Goal: Transaction & Acquisition: Purchase product/service

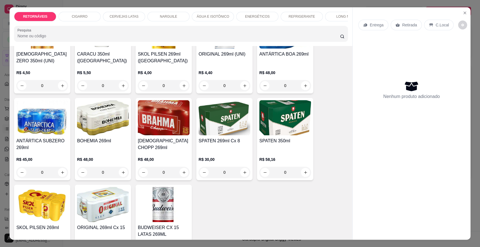
scroll to position [750, 0]
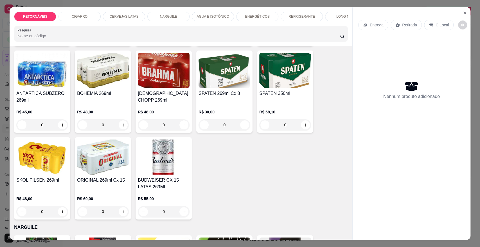
click at [108, 168] on img at bounding box center [103, 157] width 52 height 35
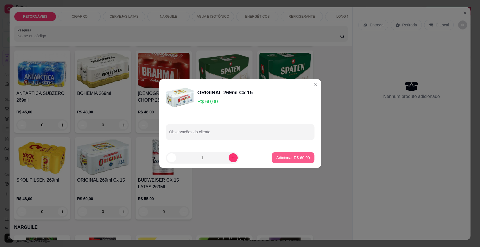
click at [277, 156] on p "Adicionar R$ 60,00" at bounding box center [292, 158] width 33 height 6
type input "1"
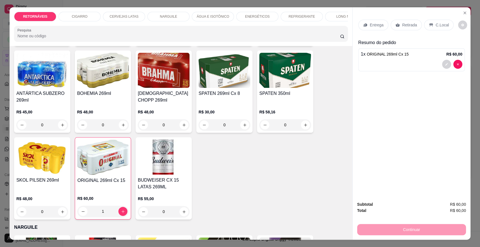
click at [365, 31] on div "Entrega Retirada C.Local" at bounding box center [411, 25] width 107 height 20
click at [365, 27] on div "Entrega" at bounding box center [373, 25] width 30 height 11
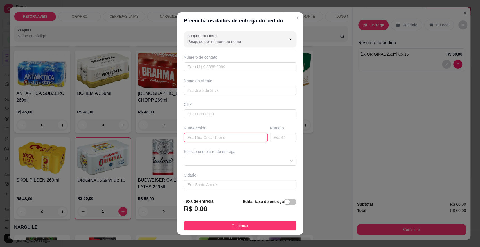
click at [220, 138] on input "text" at bounding box center [226, 137] width 84 height 9
click at [189, 138] on input "algudueira" at bounding box center [226, 137] width 84 height 9
click at [259, 164] on span at bounding box center [240, 161] width 106 height 8
type input "algudueira"
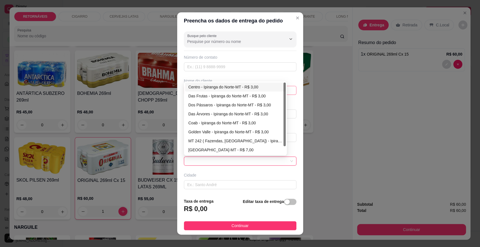
drag, startPoint x: 217, startPoint y: 88, endPoint x: 218, endPoint y: 91, distance: 3.7
click at [218, 88] on div "Centro - Ipiranga do Norte-MT - R$ 3,00" at bounding box center [235, 87] width 94 height 6
type input "Ipiranga do Norte-MT"
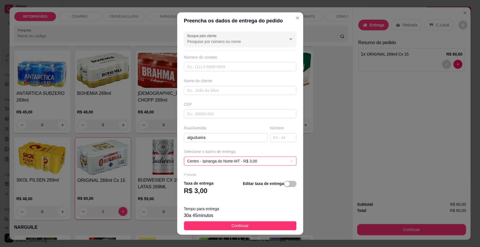
click at [231, 224] on span "Continuar" at bounding box center [239, 226] width 17 height 6
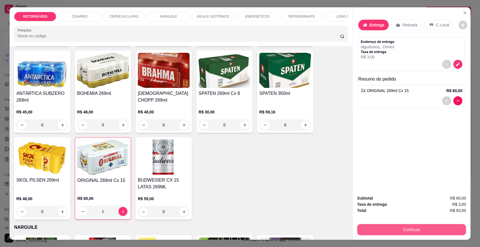
click at [377, 232] on button "Continuar" at bounding box center [411, 229] width 109 height 11
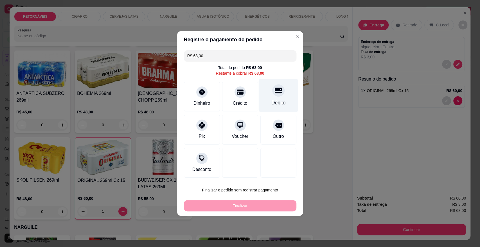
click at [286, 99] on div "Débito" at bounding box center [278, 95] width 40 height 33
type input "R$ 0,00"
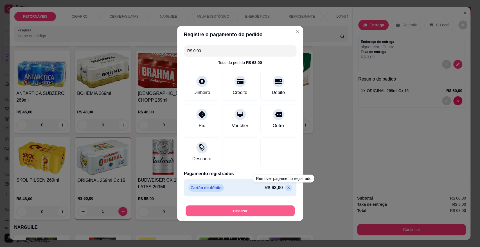
click at [268, 210] on button "Finalizar" at bounding box center [240, 211] width 109 height 11
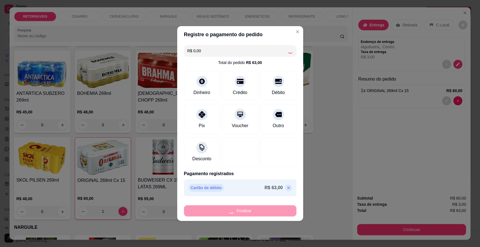
type input "0"
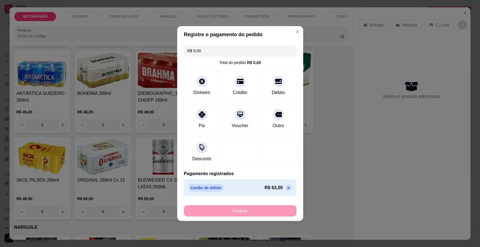
type input "-R$ 63,00"
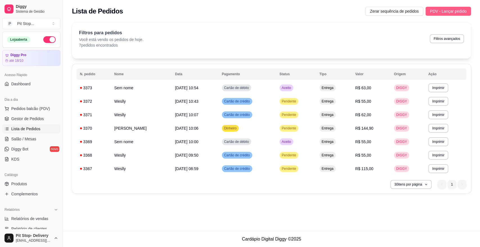
click at [441, 9] on span "PDV - Lançar pedido" at bounding box center [448, 11] width 37 height 6
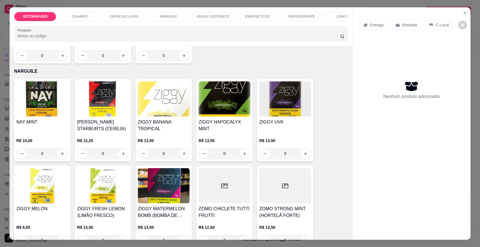
scroll to position [969, 0]
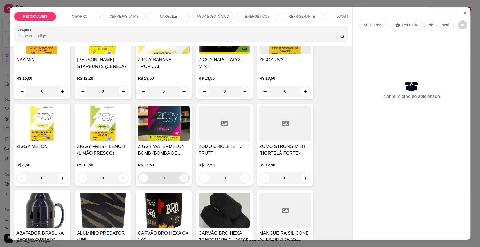
click at [182, 181] on icon "increase-product-quantity" at bounding box center [184, 178] width 4 height 4
type input "1"
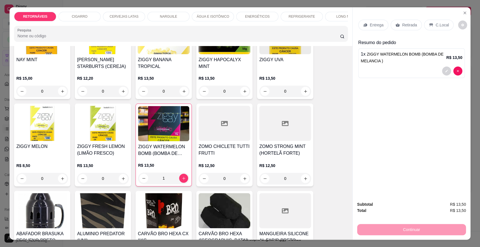
scroll to position [1093, 0]
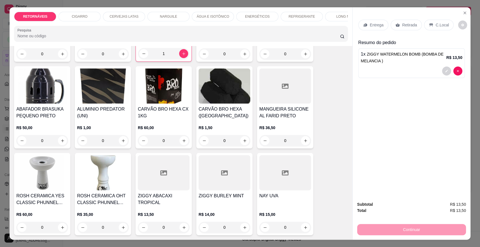
click at [228, 140] on input "0" at bounding box center [224, 140] width 31 height 11
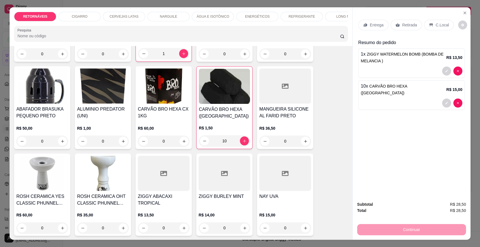
type input "10"
click at [371, 24] on p "Entrega" at bounding box center [377, 25] width 14 height 6
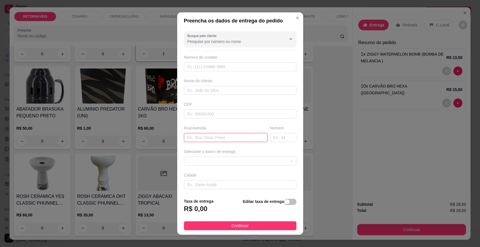
click at [199, 134] on input "text" at bounding box center [226, 137] width 84 height 9
click at [190, 165] on span at bounding box center [240, 161] width 106 height 8
type input "0"
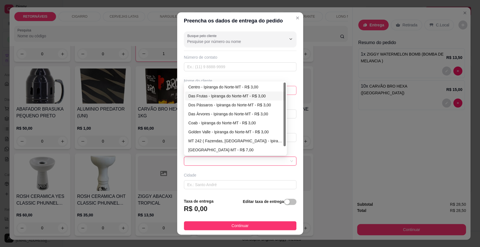
click at [229, 92] on div "Das Frutas - Ipiranga do Norte-MT - R$ 3,00" at bounding box center [235, 96] width 101 height 9
type input "Ipiranga do Norte-MT"
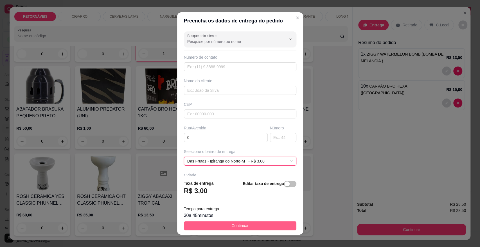
click at [277, 225] on button "Continuar" at bounding box center [240, 226] width 112 height 9
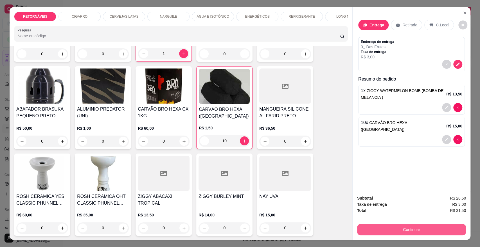
click at [378, 229] on button "Continuar" at bounding box center [411, 229] width 109 height 11
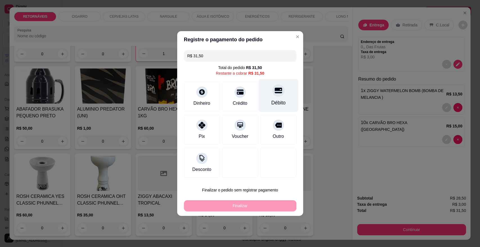
drag, startPoint x: 284, startPoint y: 103, endPoint x: 278, endPoint y: 111, distance: 9.9
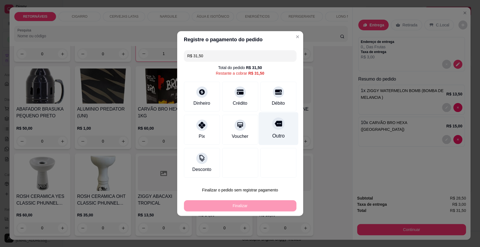
click at [284, 103] on div "Débito" at bounding box center [278, 97] width 36 height 30
type input "R$ 0,00"
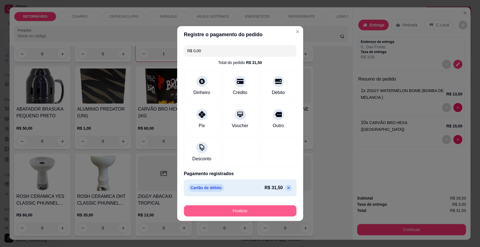
click at [268, 208] on button "Finalizar" at bounding box center [240, 211] width 112 height 11
